Goal: Task Accomplishment & Management: Manage account settings

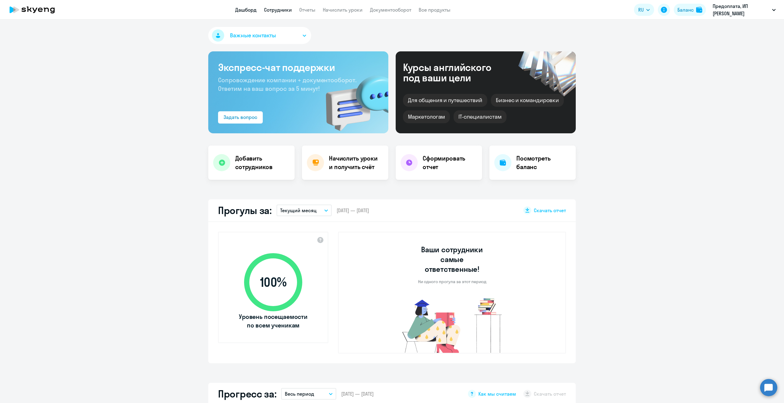
click at [281, 12] on link "Сотрудники" at bounding box center [278, 10] width 28 height 6
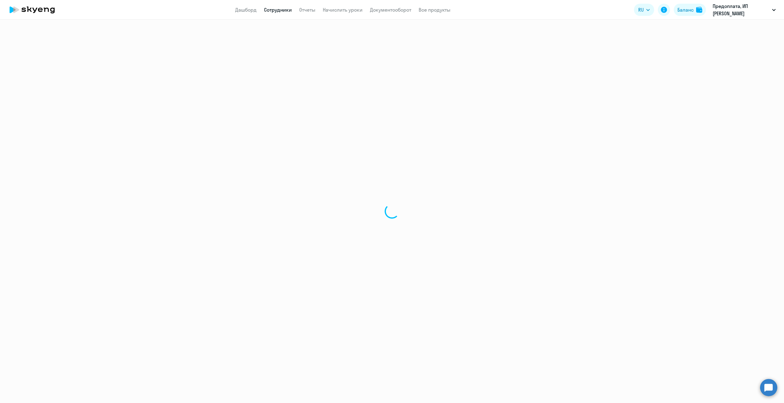
select select "30"
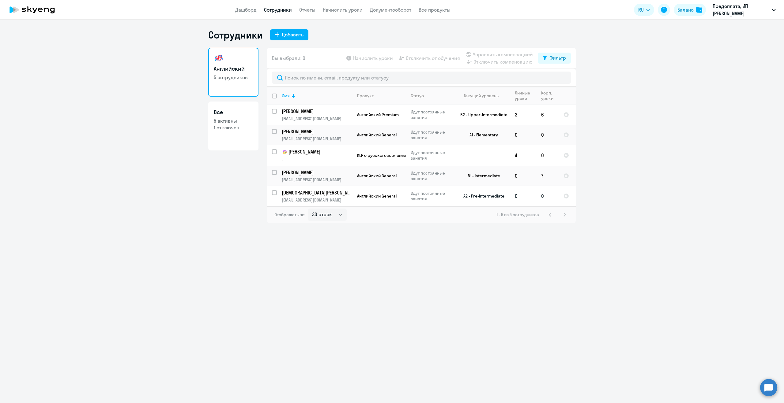
click at [312, 194] on p "[DEMOGRAPHIC_DATA][PERSON_NAME]" at bounding box center [316, 192] width 69 height 7
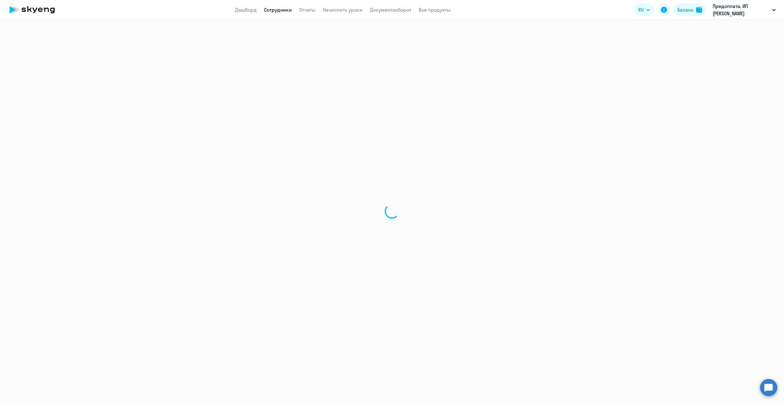
select select "english"
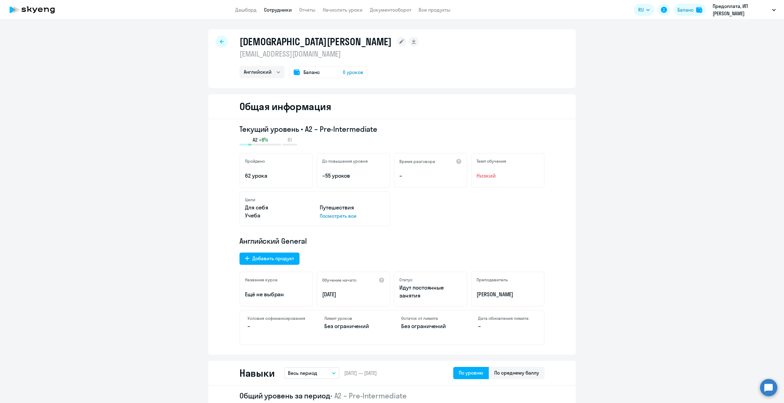
click at [354, 72] on span "0 уроков" at bounding box center [353, 72] width 21 height 7
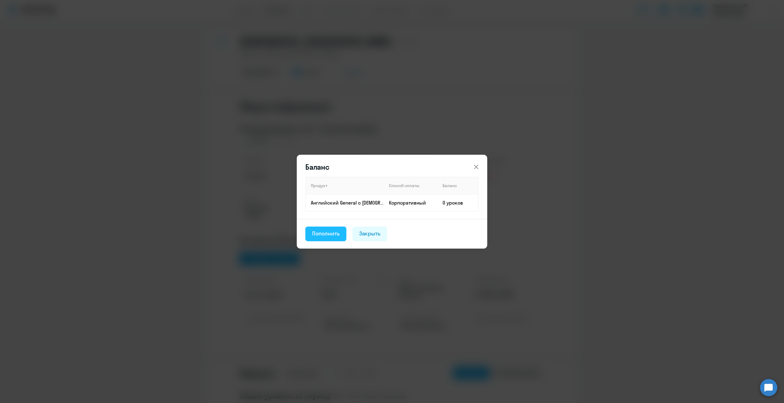
click at [331, 234] on div "Пополнить" at bounding box center [326, 234] width 28 height 8
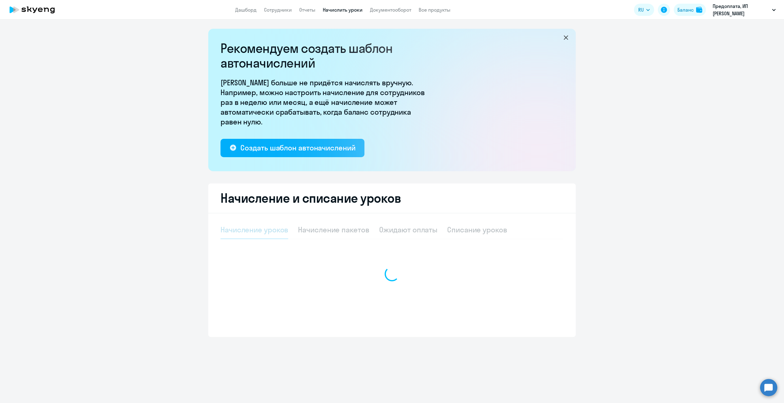
select select "10"
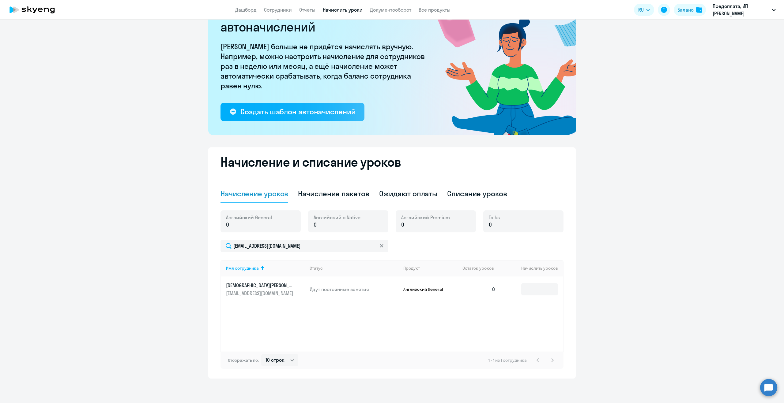
scroll to position [36, 0]
click at [247, 223] on p "0" at bounding box center [249, 226] width 46 height 8
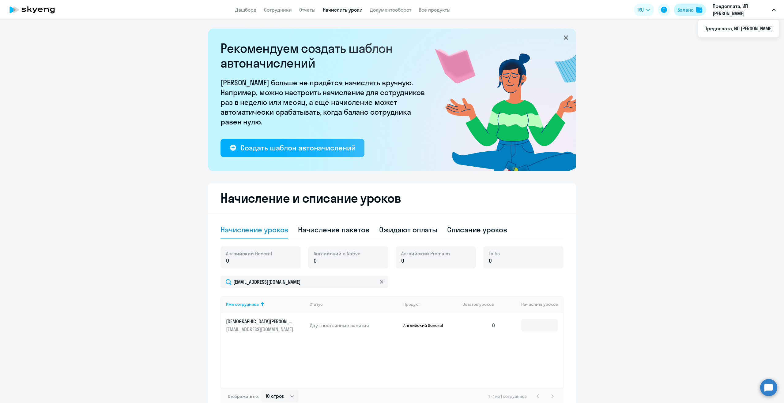
click at [692, 7] on div "Баланс" at bounding box center [685, 9] width 16 height 7
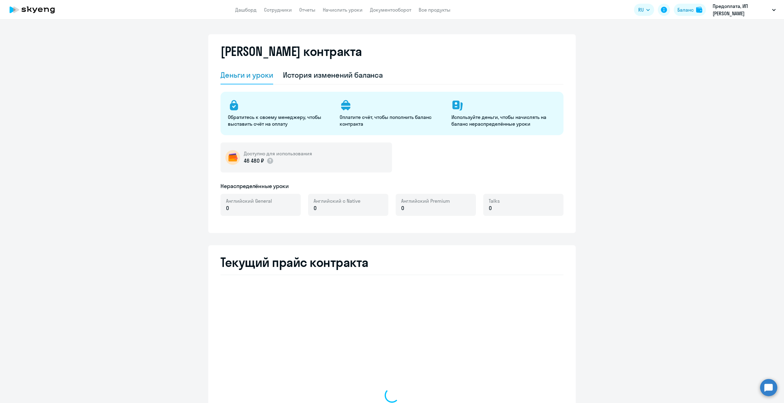
select select "english_adult_not_native_speaker"
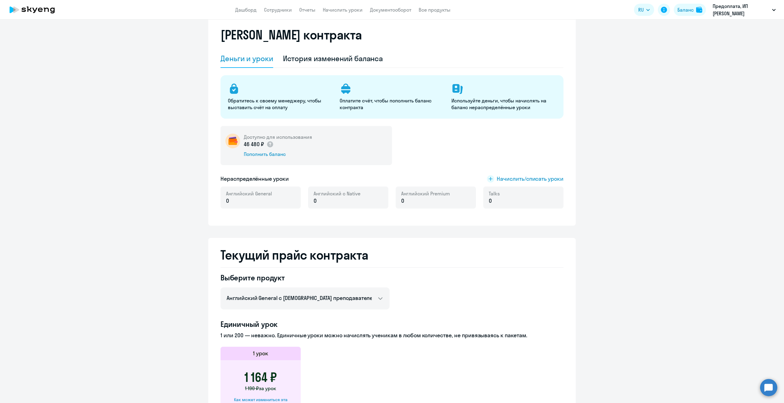
scroll to position [17, 0]
click at [243, 200] on p "0" at bounding box center [249, 201] width 46 height 8
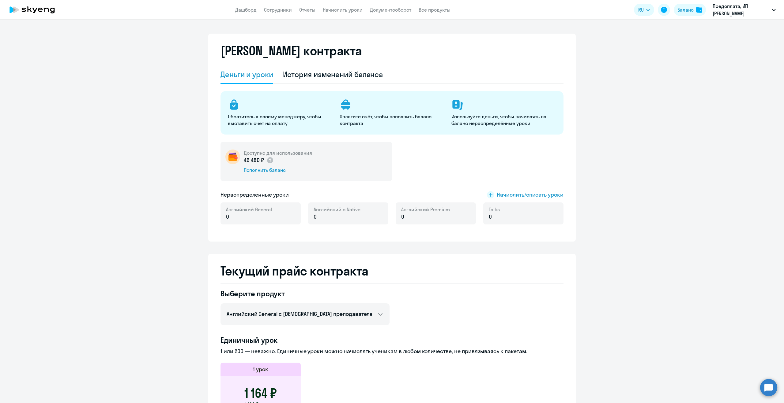
scroll to position [0, 0]
click at [530, 195] on span "Начислить/списать уроки" at bounding box center [530, 196] width 67 height 8
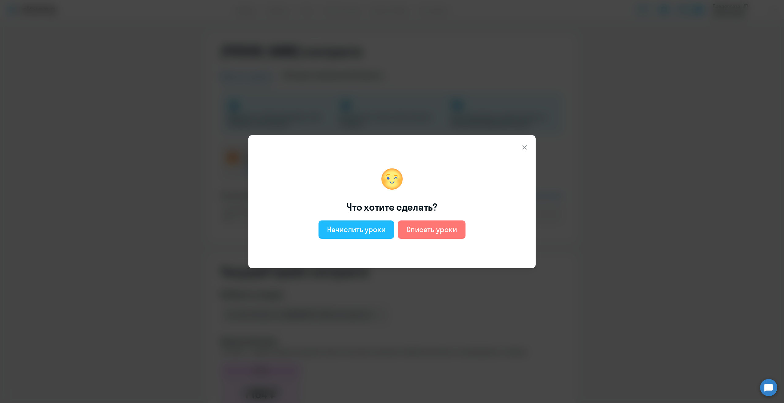
click at [349, 227] on div "Начислить уроки" at bounding box center [356, 230] width 58 height 10
select select "english_adult_not_native_speaker"
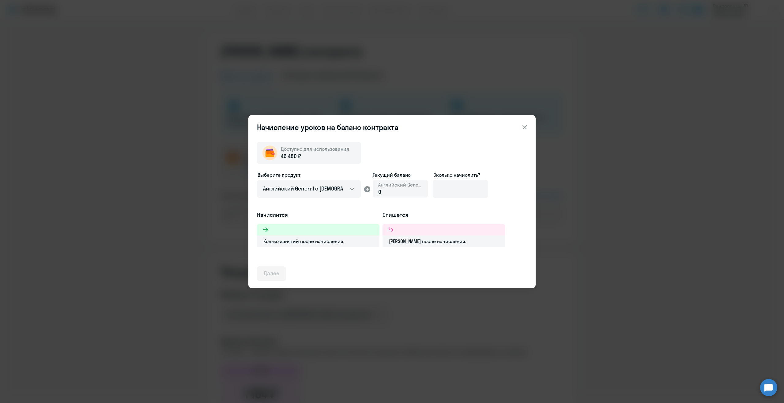
click at [392, 190] on div "0" at bounding box center [400, 192] width 44 height 8
click at [329, 186] on select "Английский General с [DEMOGRAPHIC_DATA] преподавателем Английский General с [DE…" at bounding box center [309, 189] width 104 height 18
click at [393, 193] on div "0" at bounding box center [400, 192] width 44 height 8
click at [383, 190] on div "0" at bounding box center [400, 192] width 44 height 8
click at [454, 187] on input at bounding box center [460, 189] width 55 height 18
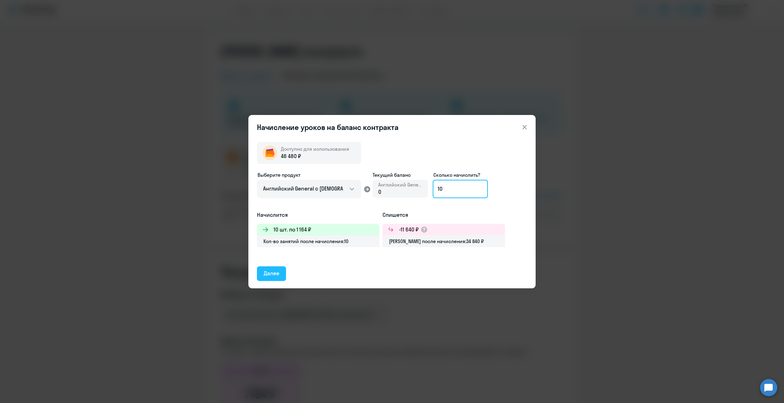
type input "10"
click at [278, 274] on div "Далее" at bounding box center [272, 274] width 16 height 8
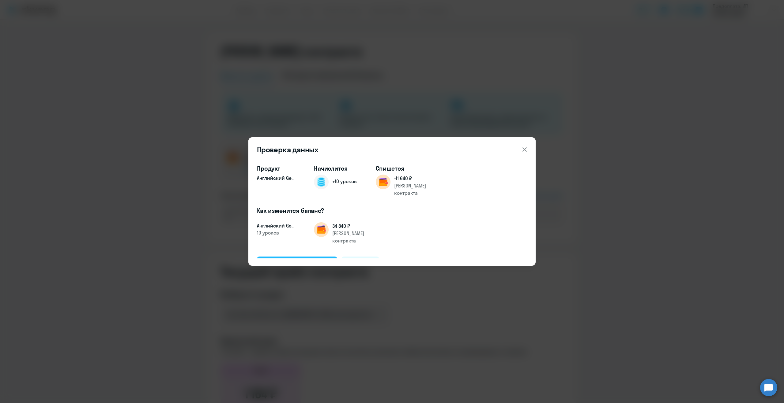
click at [289, 260] on div "Подтвердить и начислить" at bounding box center [297, 264] width 67 height 8
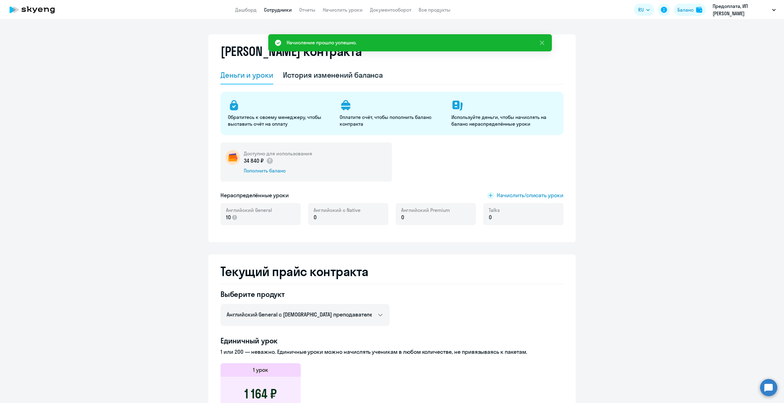
click at [281, 9] on link "Сотрудники" at bounding box center [278, 10] width 28 height 6
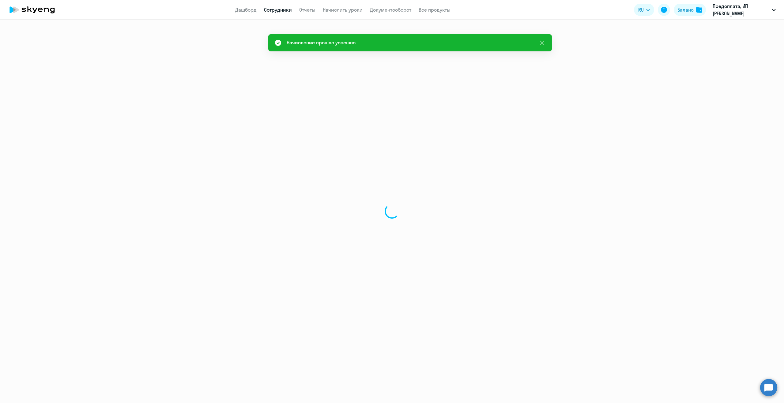
select select "30"
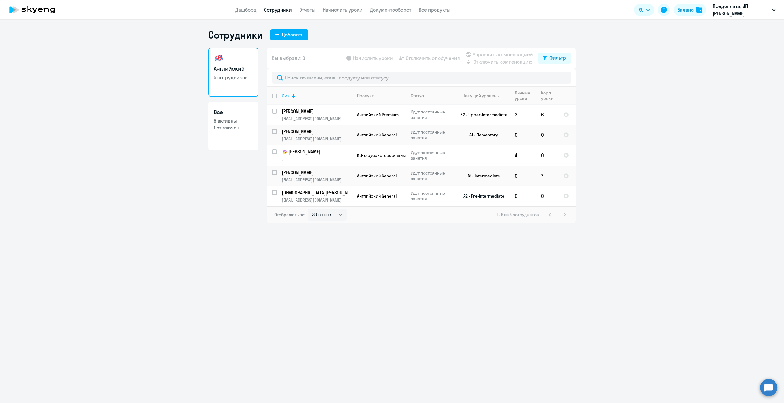
click at [468, 196] on td "A2 - Pre-Intermediate" at bounding box center [481, 196] width 57 height 20
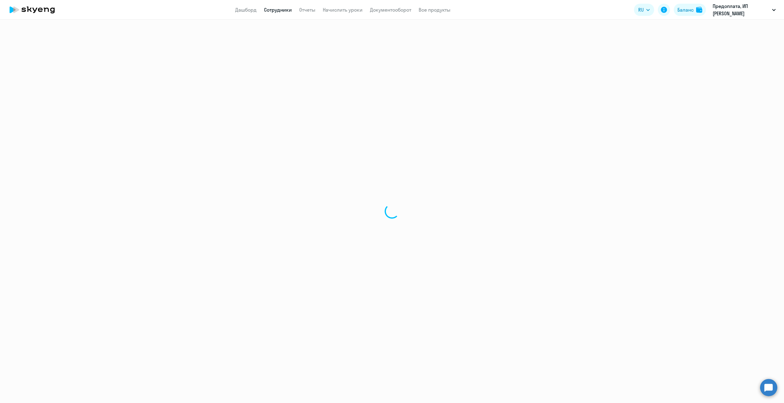
select select "english"
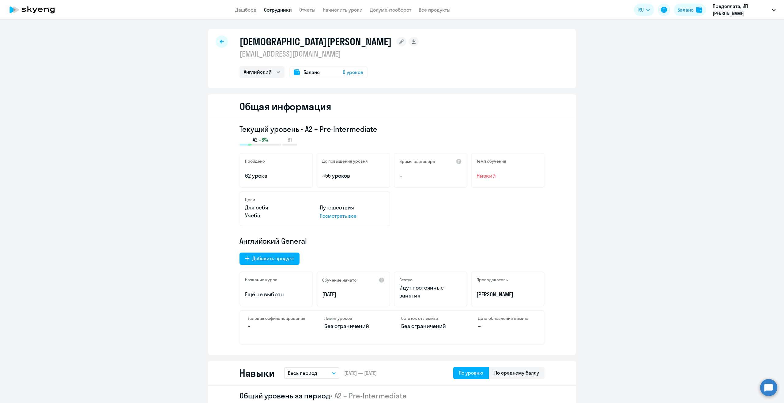
click at [354, 71] on span "0 уроков" at bounding box center [353, 72] width 21 height 7
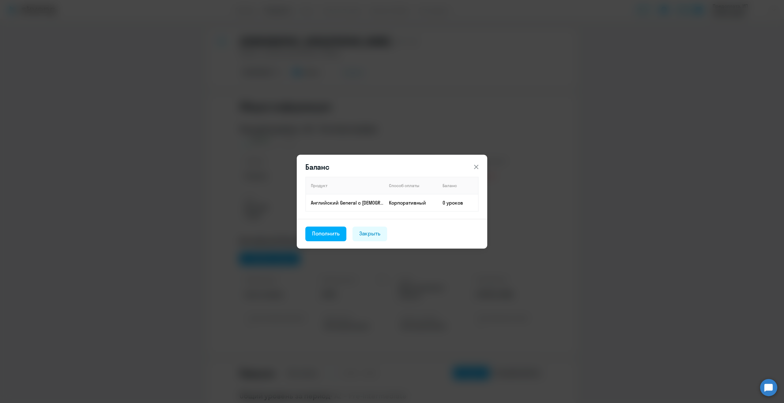
click at [329, 222] on footer "Пополнить Закрыть" at bounding box center [392, 234] width 190 height 30
click at [332, 230] on div "Пополнить" at bounding box center [326, 234] width 28 height 8
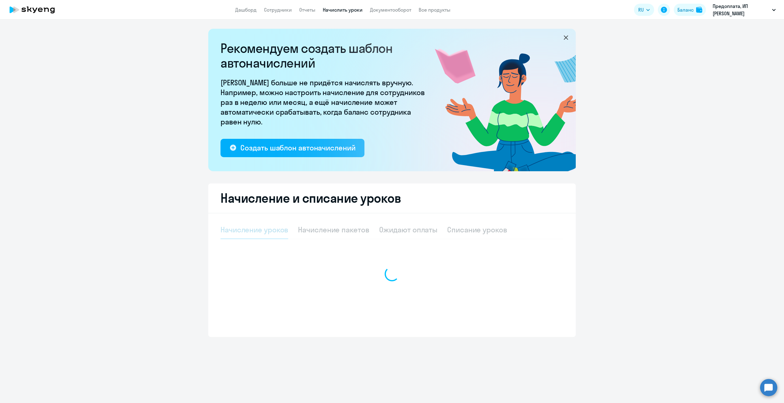
select select "10"
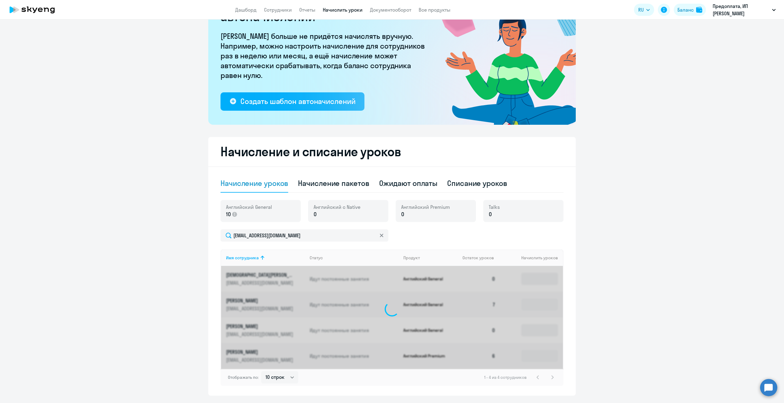
scroll to position [36, 0]
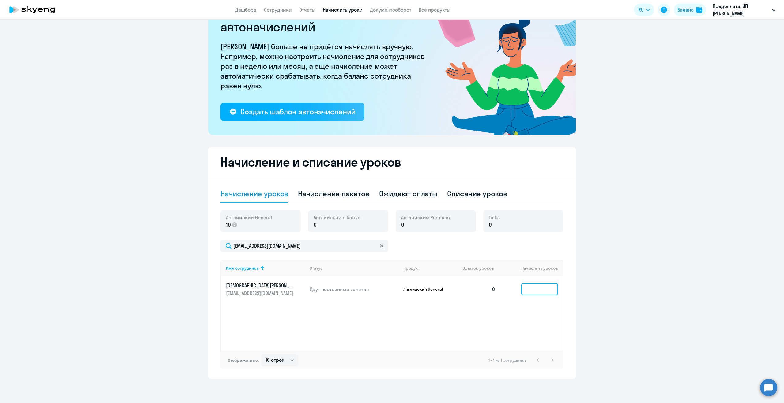
click at [526, 288] on input at bounding box center [539, 289] width 37 height 12
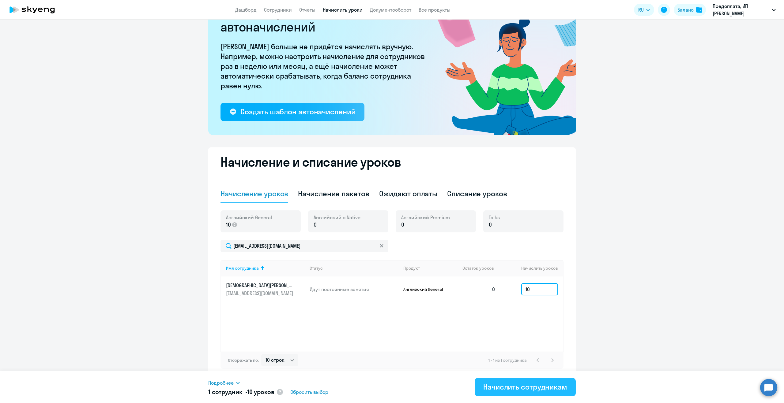
type input "10"
click at [528, 390] on div "Начислить сотрудникам" at bounding box center [525, 387] width 84 height 10
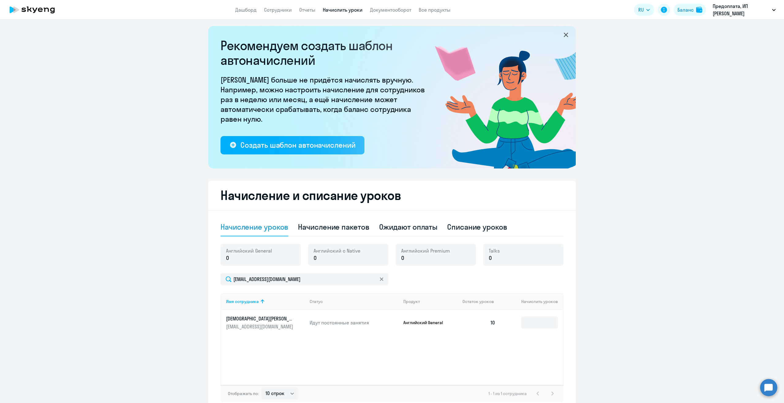
scroll to position [0, 0]
